Goal: Unclear

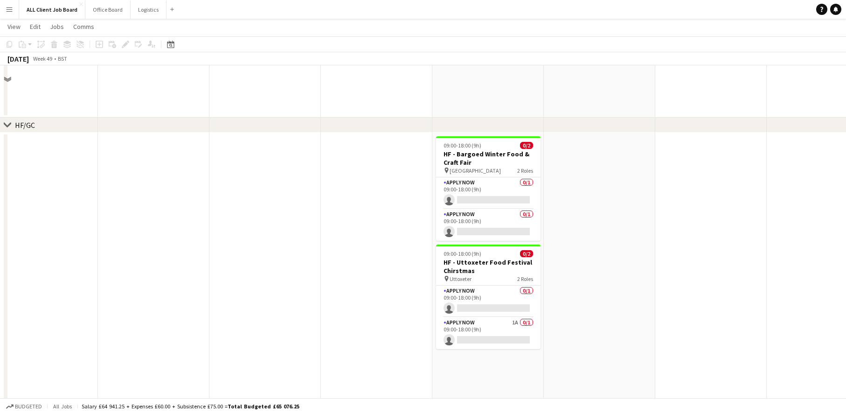
scroll to position [273, 0]
